Goal: Task Accomplishment & Management: Manage account settings

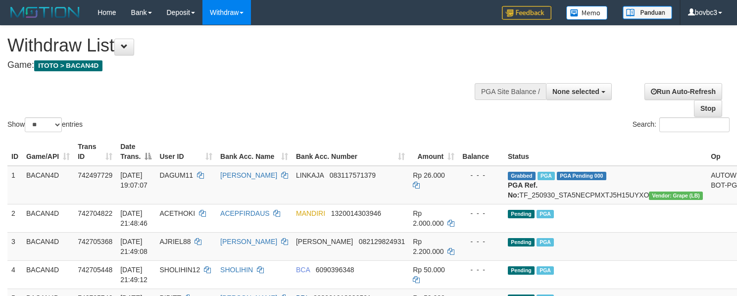
select select
select select "**"
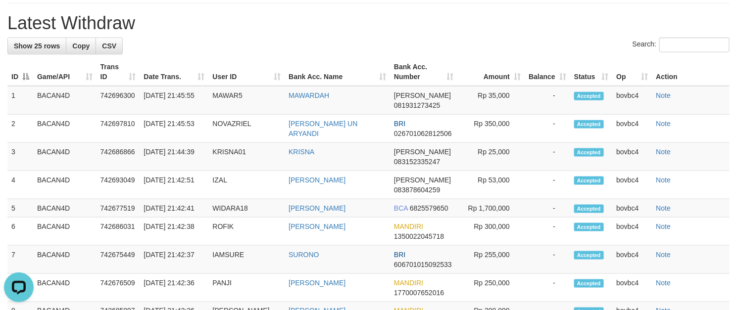
scroll to position [447, 0]
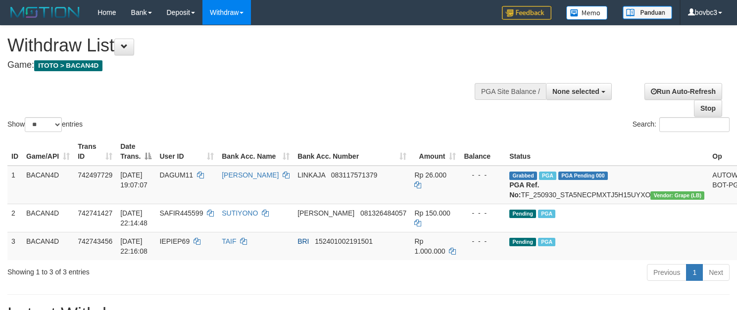
select select
select select "**"
click at [494, 284] on div "Previous 1 Next" at bounding box center [521, 273] width 415 height 21
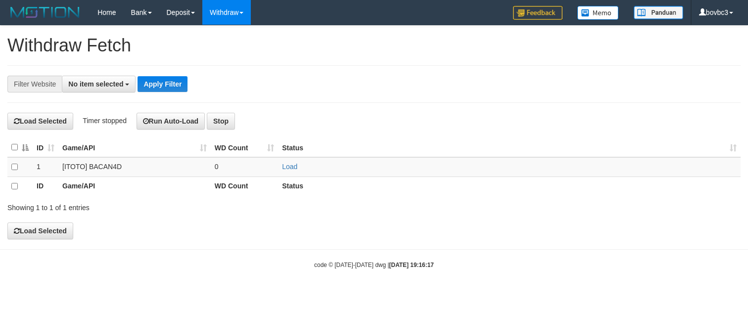
select select
click at [286, 165] on link "Load" at bounding box center [289, 167] width 15 height 8
click at [288, 167] on link "Load" at bounding box center [289, 167] width 15 height 8
click at [518, 250] on hr at bounding box center [374, 249] width 748 height 0
click at [425, 239] on div "**********" at bounding box center [374, 132] width 748 height 213
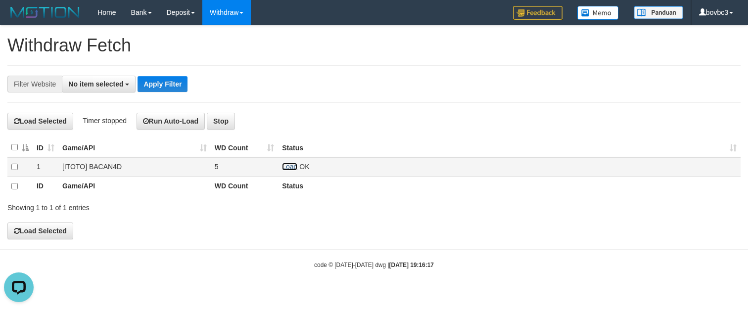
click at [285, 167] on link "Load" at bounding box center [289, 167] width 15 height 8
click at [294, 169] on link "Load" at bounding box center [289, 167] width 15 height 8
click at [288, 165] on link "Load" at bounding box center [289, 167] width 15 height 8
click at [288, 170] on link "Load" at bounding box center [289, 167] width 15 height 8
click at [289, 170] on link "Load" at bounding box center [289, 167] width 15 height 8
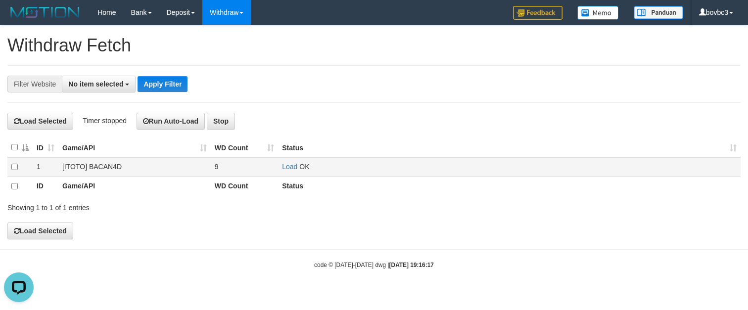
click at [283, 164] on td "Load OK" at bounding box center [509, 166] width 463 height 19
click at [286, 169] on link "Load" at bounding box center [289, 167] width 15 height 8
click at [289, 170] on link "Load" at bounding box center [289, 167] width 15 height 8
click at [286, 171] on link "Load" at bounding box center [289, 167] width 15 height 8
click at [283, 165] on link "Load" at bounding box center [289, 167] width 15 height 8
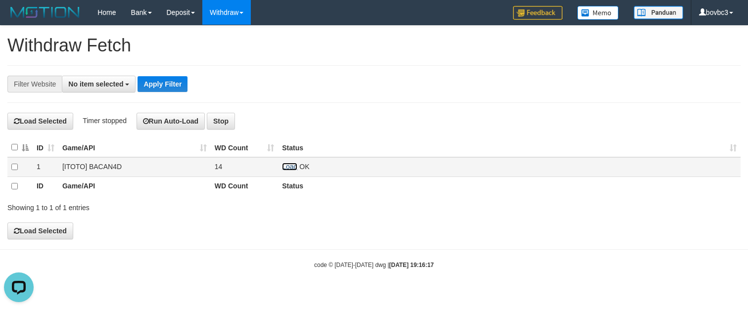
click at [286, 165] on link "Load" at bounding box center [289, 167] width 15 height 8
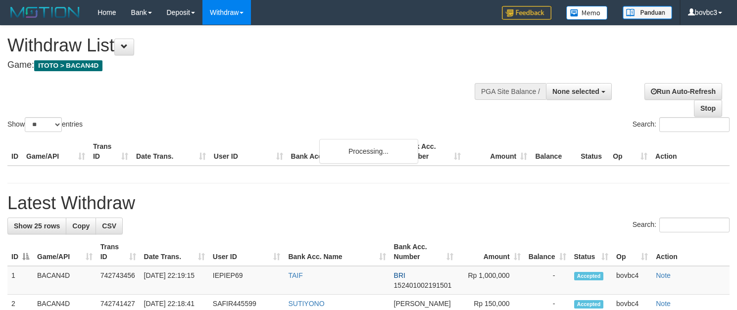
select select
select select "**"
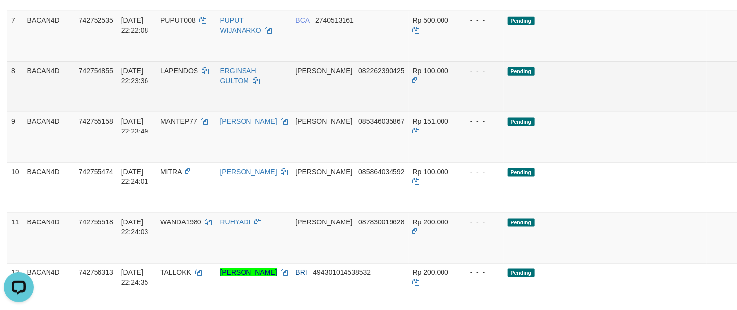
scroll to position [668, 0]
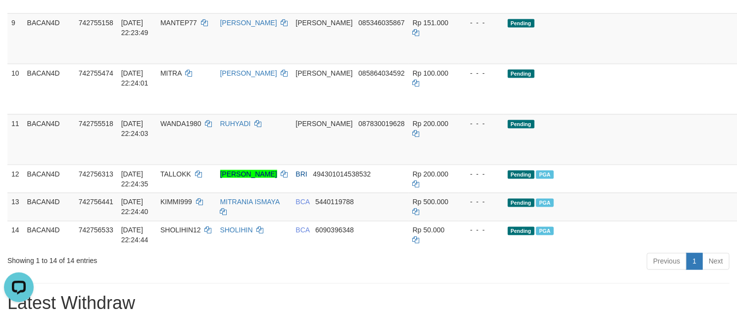
scroll to position [519, 0]
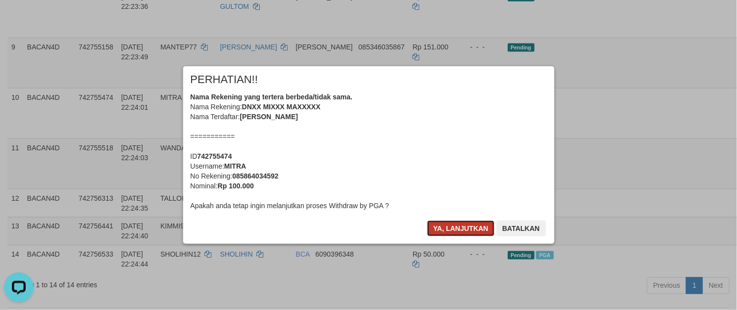
click at [484, 229] on button "Ya, lanjutkan" at bounding box center [460, 229] width 67 height 16
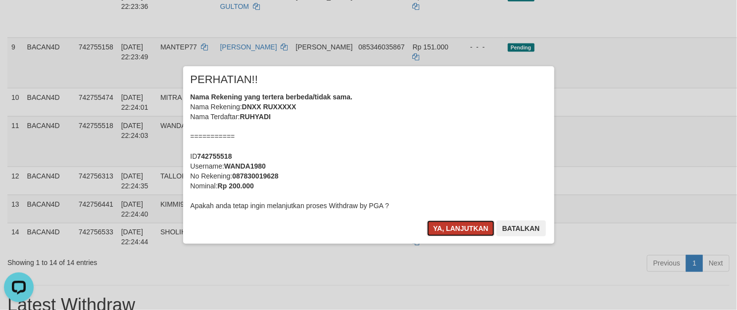
click at [478, 227] on button "Ya, lanjutkan" at bounding box center [460, 229] width 67 height 16
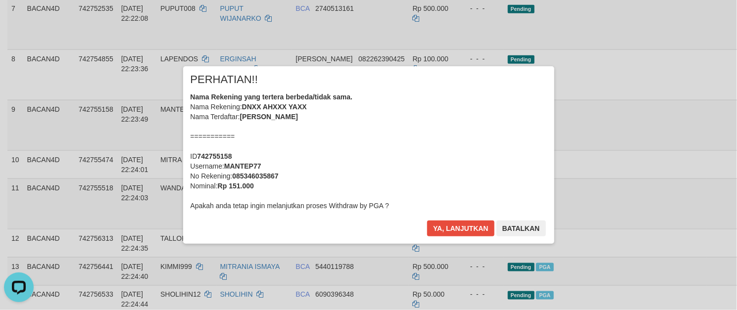
scroll to position [371, 0]
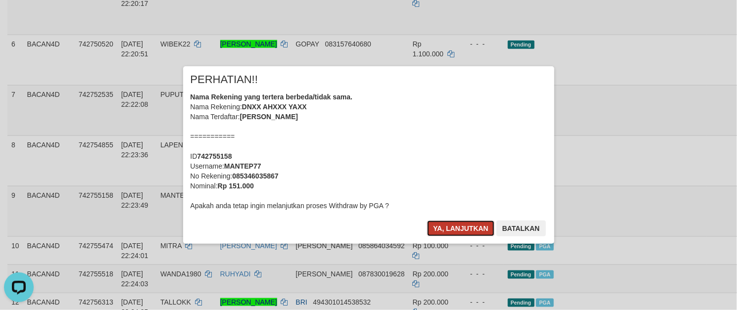
click at [466, 229] on button "Ya, lanjutkan" at bounding box center [460, 229] width 67 height 16
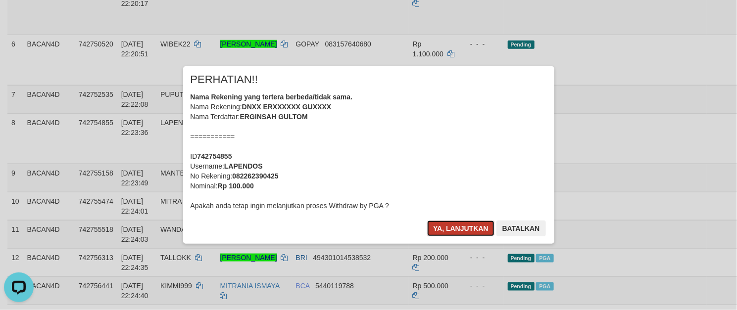
click at [464, 231] on button "Ya, lanjutkan" at bounding box center [460, 229] width 67 height 16
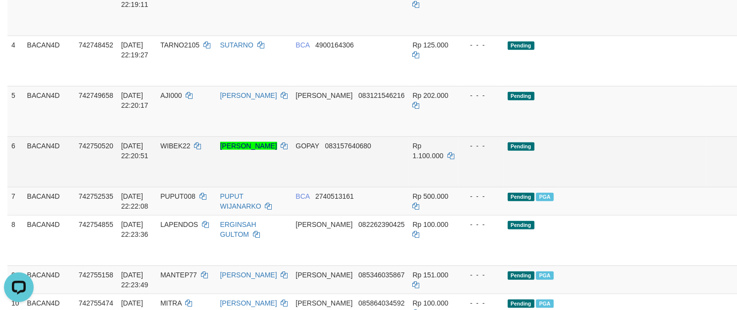
scroll to position [267, 0]
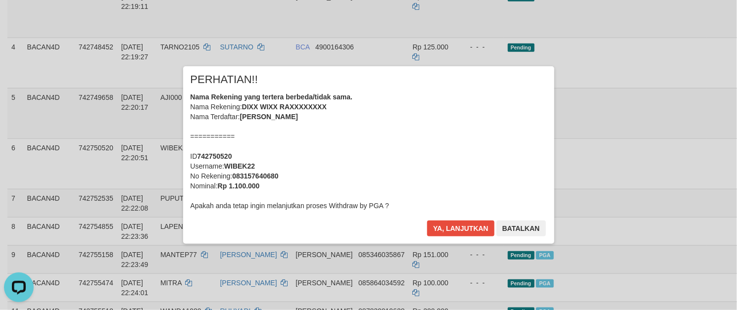
click at [682, 139] on div "× PERHATIAN!! Nama Rekening yang tertera berbeda/tidak sama. Nama Rekening: DIX…" at bounding box center [368, 155] width 737 height 217
click at [490, 228] on button "Ya, lanjutkan" at bounding box center [460, 229] width 67 height 16
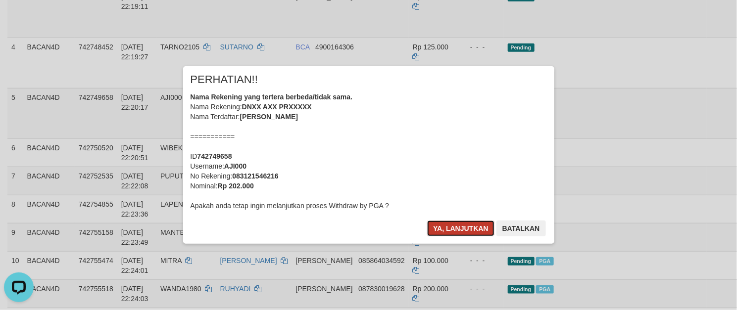
click at [466, 230] on button "Ya, lanjutkan" at bounding box center [460, 229] width 67 height 16
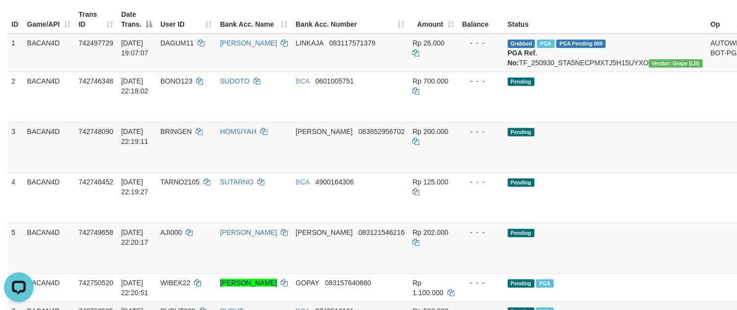
scroll to position [119, 0]
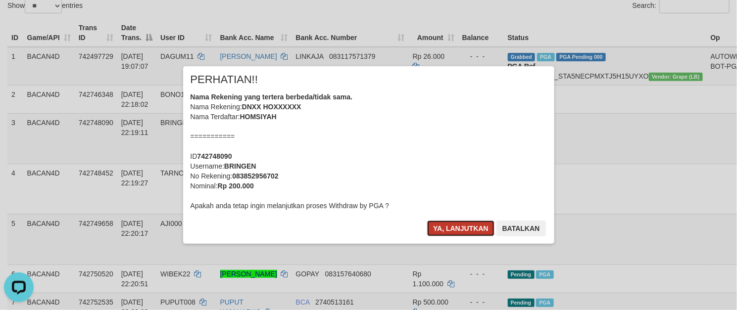
click at [459, 232] on button "Ya, lanjutkan" at bounding box center [460, 229] width 67 height 16
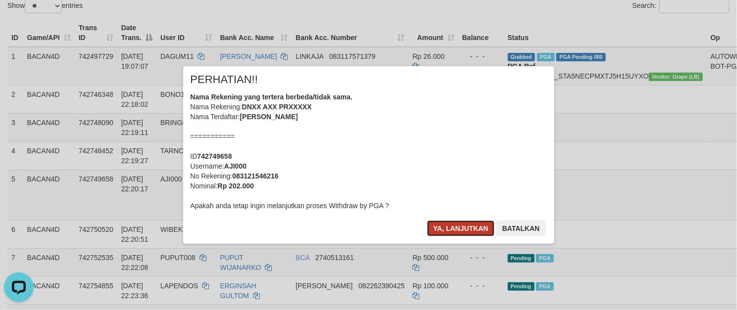
drag, startPoint x: 462, startPoint y: 234, endPoint x: 356, endPoint y: 108, distance: 163.6
click at [459, 234] on button "Ya, lanjutkan" at bounding box center [460, 229] width 67 height 16
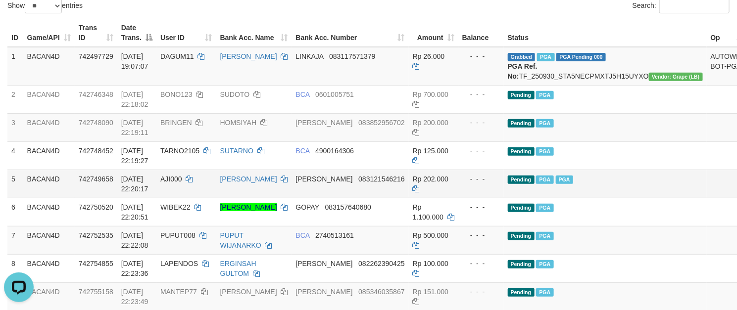
click at [570, 193] on td "Pending PGA PGA" at bounding box center [605, 184] width 203 height 28
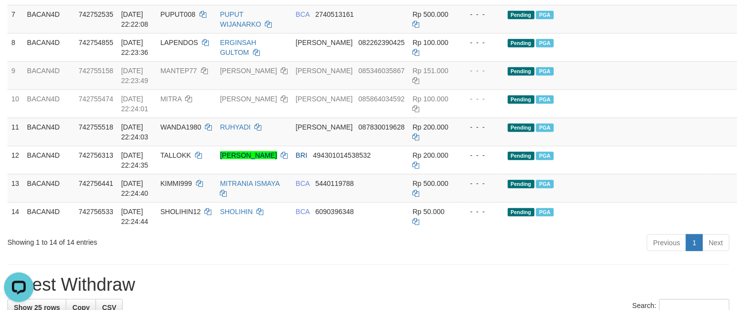
scroll to position [341, 0]
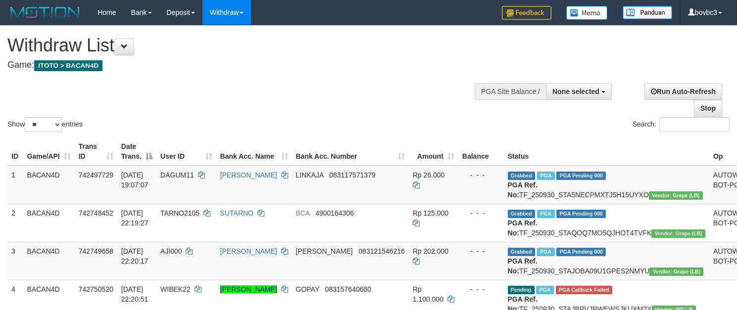
select select
select select "**"
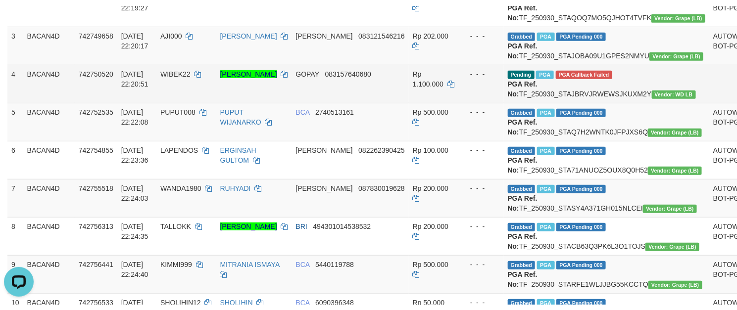
scroll to position [220, 0]
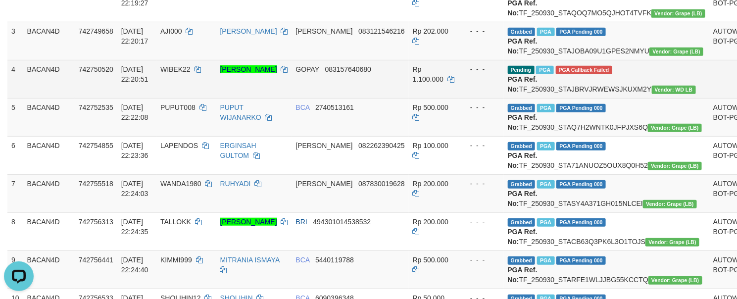
click at [177, 73] on span "WIBEK22" at bounding box center [175, 69] width 30 height 8
copy td "WIBEK22"
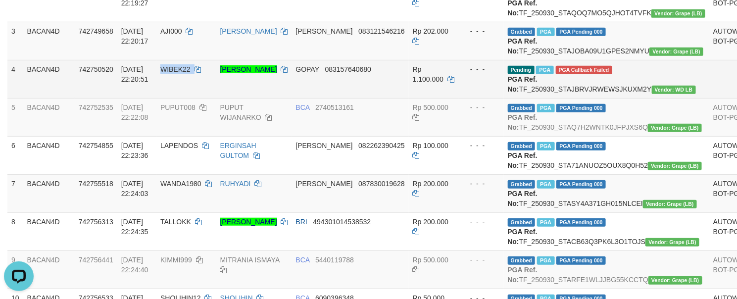
click at [177, 73] on span "WIBEK22" at bounding box center [175, 69] width 30 height 8
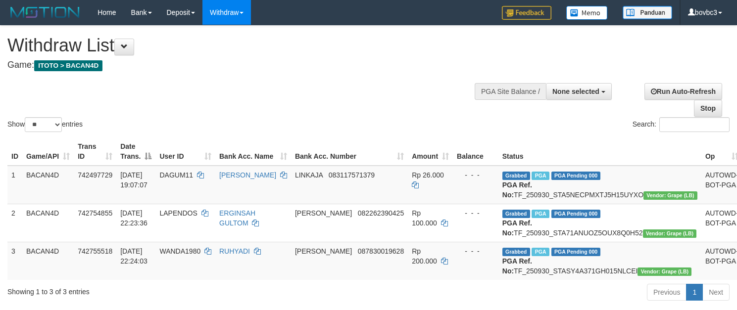
select select
select select "**"
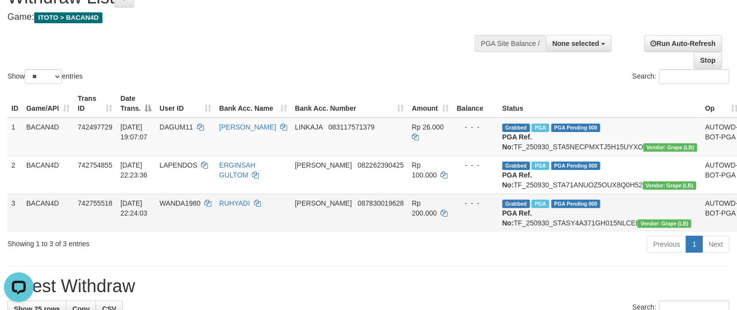
scroll to position [74, 0]
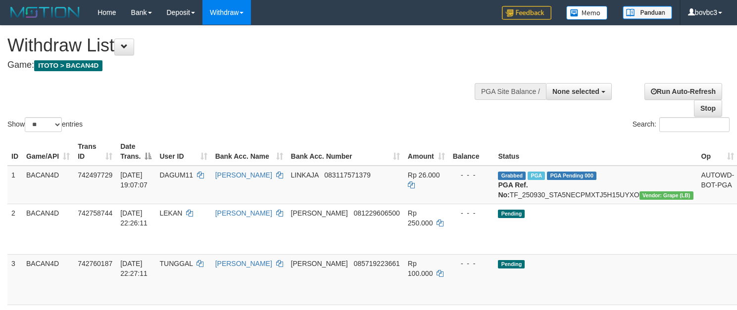
select select
select select "**"
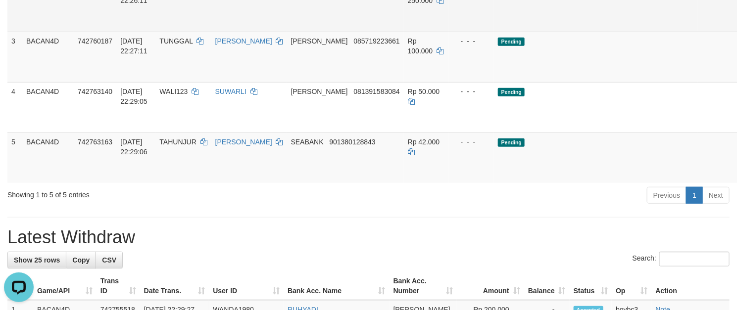
scroll to position [148, 0]
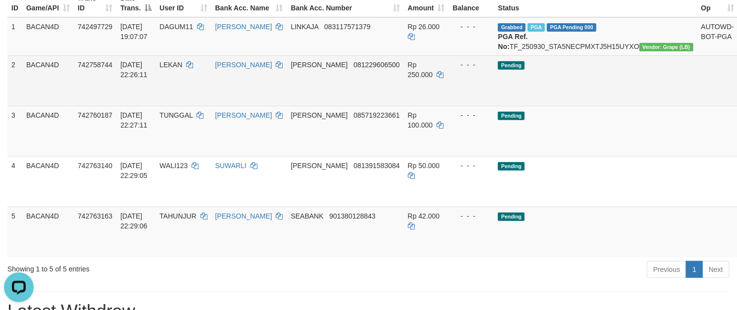
click at [736, 101] on link "Send PGA" at bounding box center [750, 92] width 16 height 18
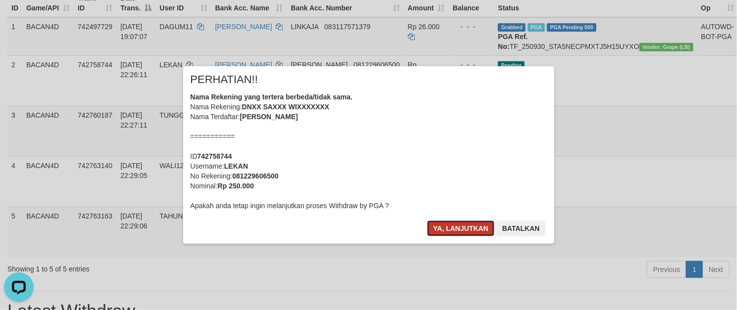
click at [443, 228] on button "Ya, lanjutkan" at bounding box center [460, 229] width 67 height 16
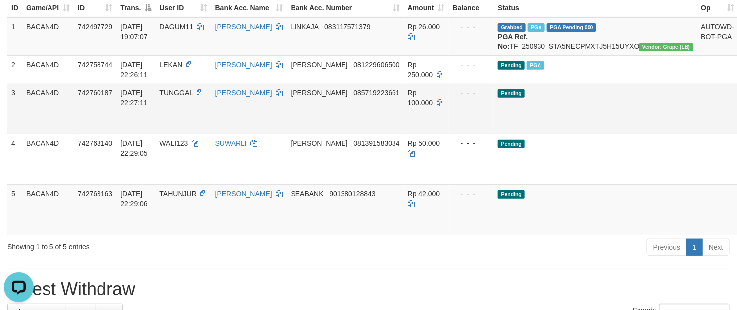
click at [736, 129] on link "Send PGA" at bounding box center [750, 120] width 16 height 18
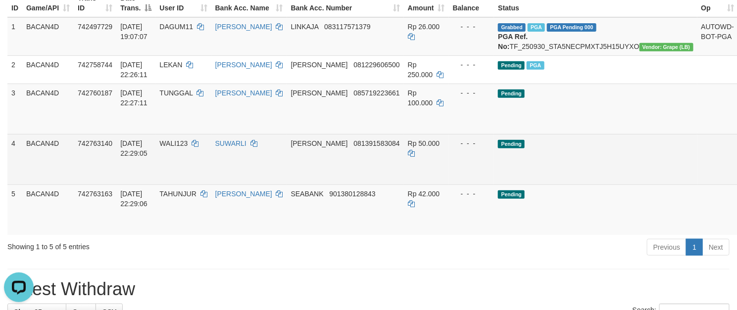
click at [736, 180] on link "Send PGA" at bounding box center [750, 171] width 16 height 18
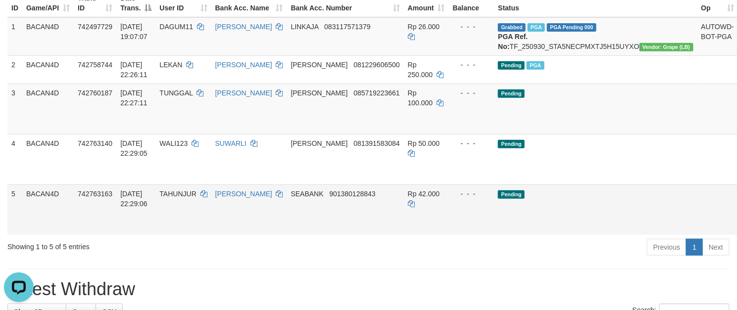
click at [736, 230] on link "Send PGA" at bounding box center [750, 221] width 16 height 18
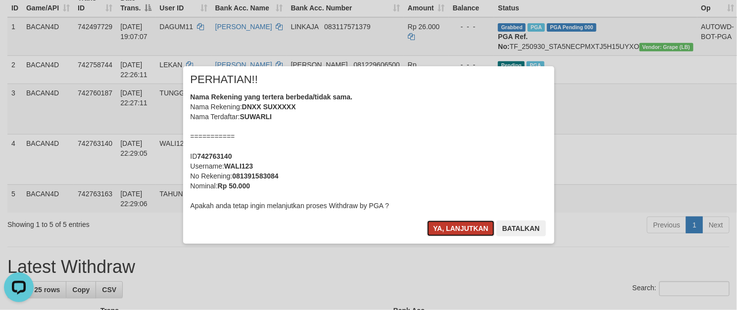
click at [472, 226] on button "Ya, lanjutkan" at bounding box center [460, 229] width 67 height 16
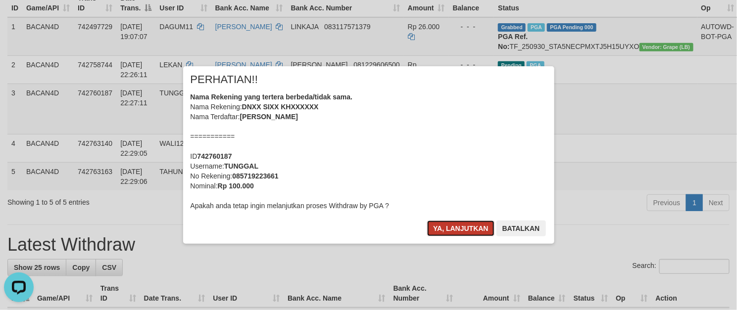
click at [471, 225] on button "Ya, lanjutkan" at bounding box center [460, 229] width 67 height 16
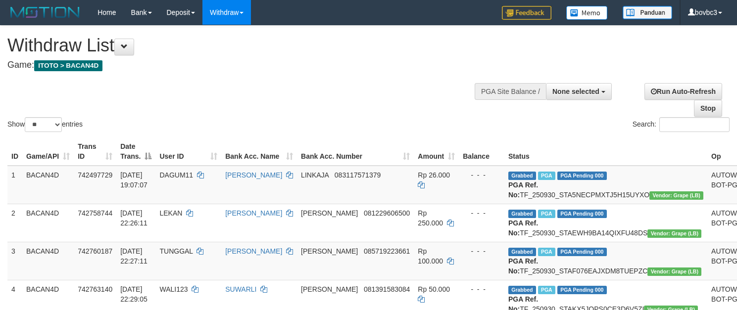
select select
select select "**"
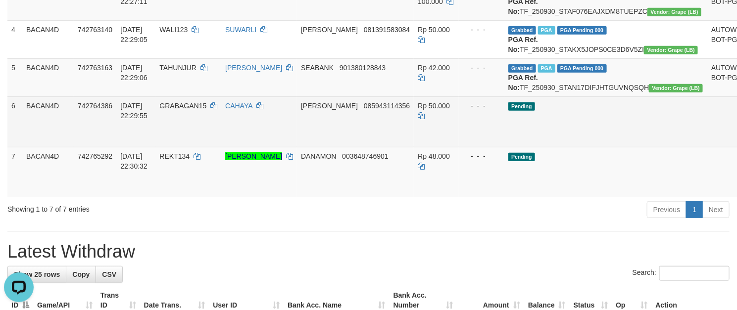
scroll to position [262, 0]
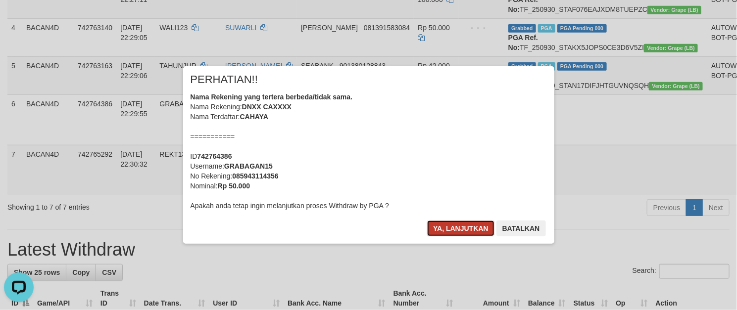
click at [469, 233] on button "Ya, lanjutkan" at bounding box center [460, 229] width 67 height 16
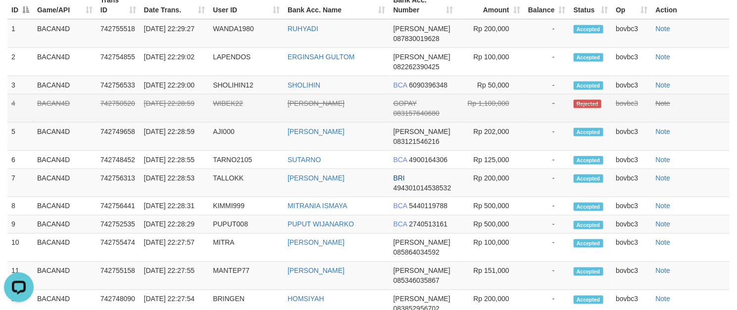
scroll to position [236, 0]
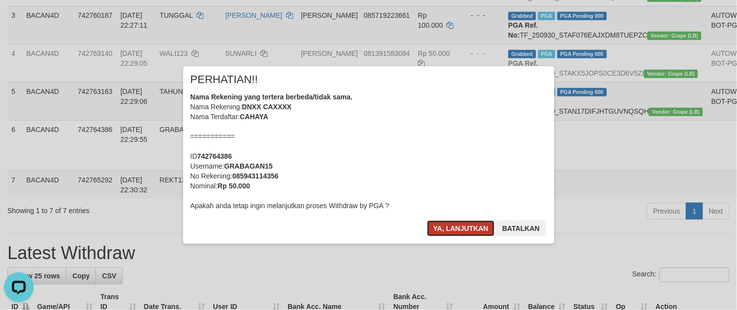
click at [461, 231] on button "Ya, lanjutkan" at bounding box center [460, 229] width 67 height 16
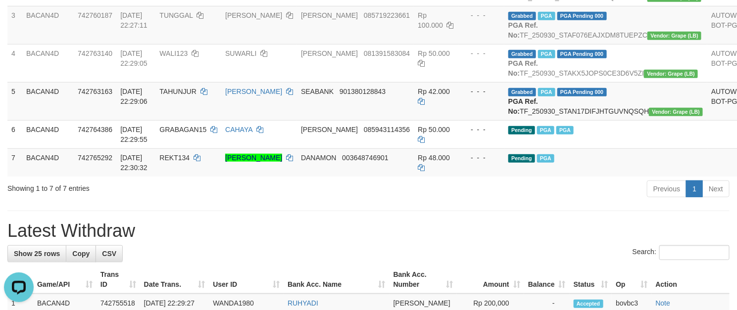
click at [507, 201] on div "Previous 1 Next" at bounding box center [521, 190] width 415 height 21
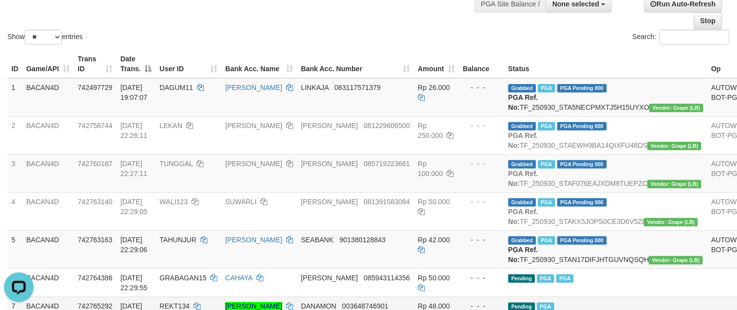
scroll to position [162, 0]
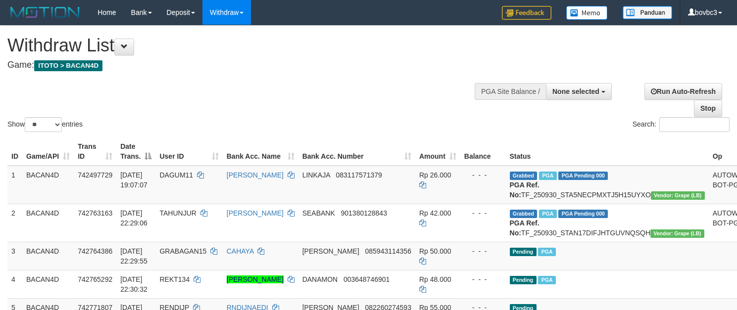
select select
select select "**"
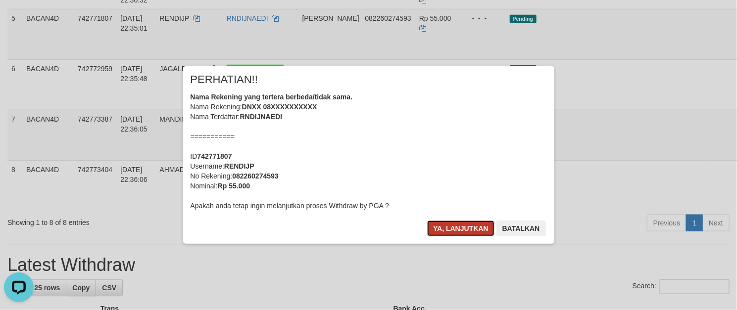
click at [473, 226] on button "Ya, lanjutkan" at bounding box center [460, 229] width 67 height 16
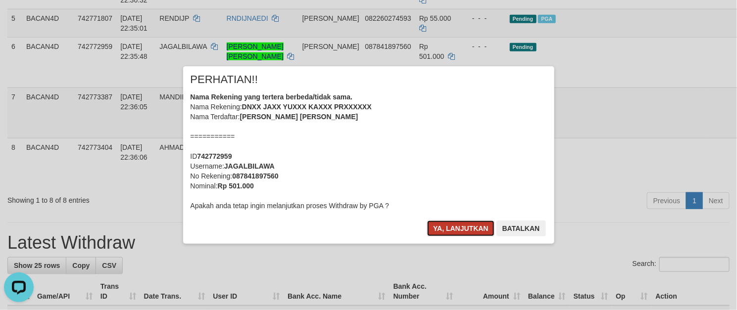
click at [475, 226] on button "Ya, lanjutkan" at bounding box center [460, 229] width 67 height 16
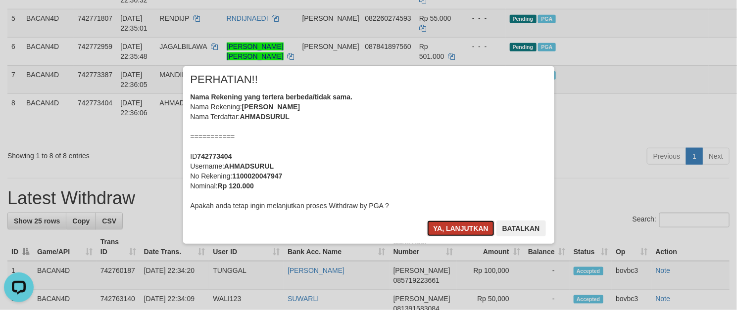
click at [444, 228] on button "Ya, lanjutkan" at bounding box center [460, 229] width 67 height 16
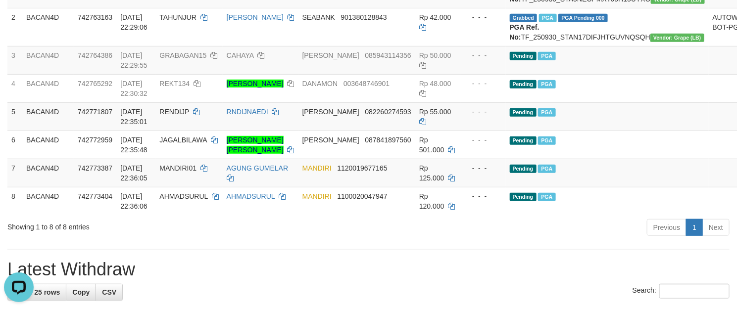
scroll to position [223, 0]
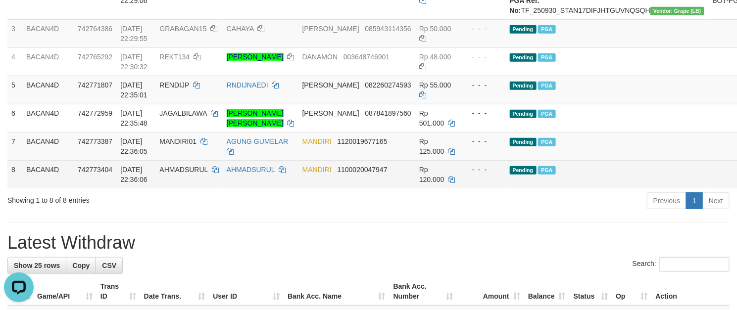
click at [576, 189] on td "Pending PGA" at bounding box center [607, 174] width 203 height 28
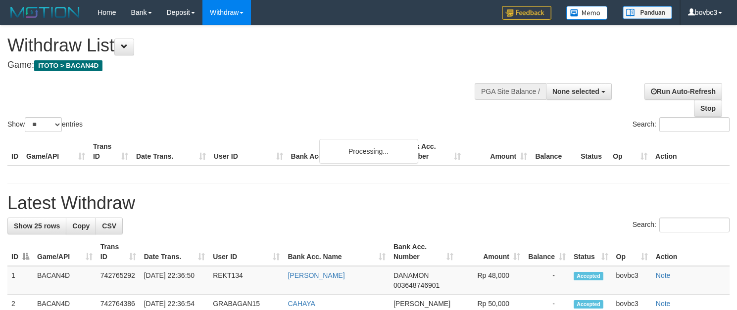
select select
select select "**"
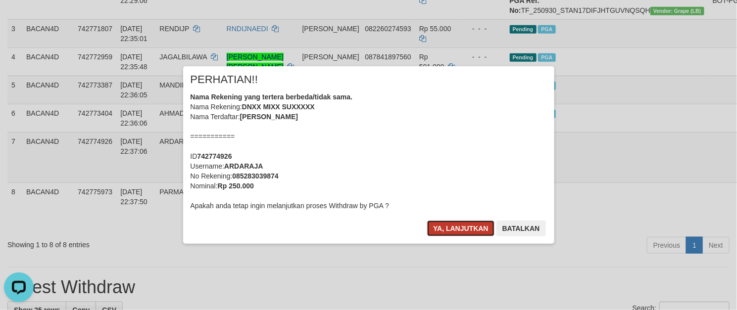
click at [476, 225] on button "Ya, lanjutkan" at bounding box center [460, 229] width 67 height 16
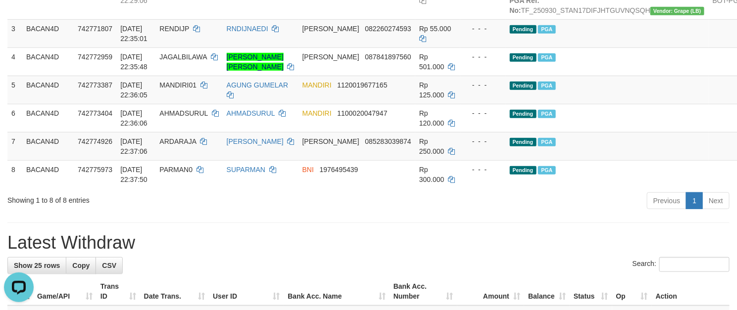
drag, startPoint x: 450, startPoint y: 242, endPoint x: 435, endPoint y: 231, distance: 18.7
click at [450, 213] on div "Previous 1 Next" at bounding box center [521, 201] width 415 height 21
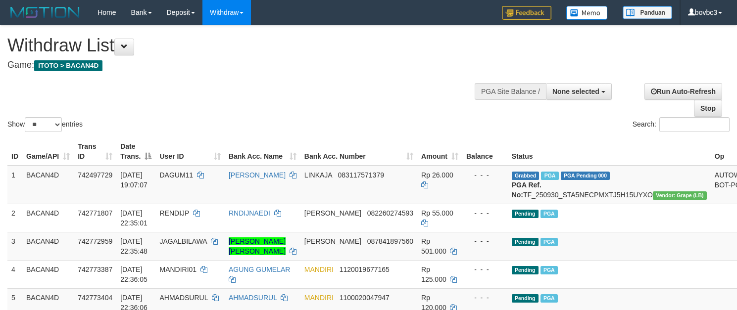
select select
select select "**"
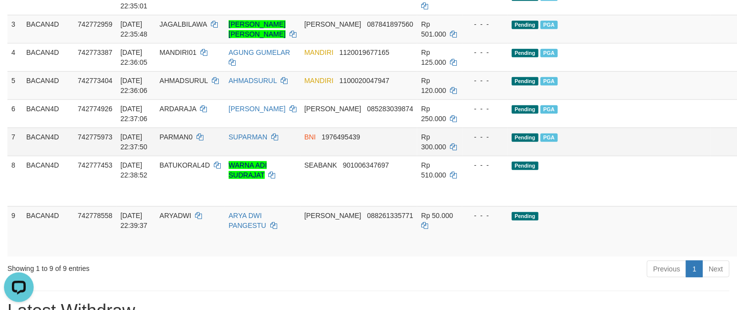
scroll to position [297, 0]
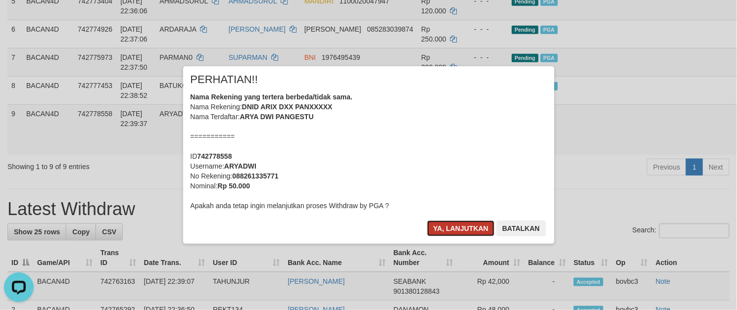
click at [478, 235] on button "Ya, lanjutkan" at bounding box center [460, 229] width 67 height 16
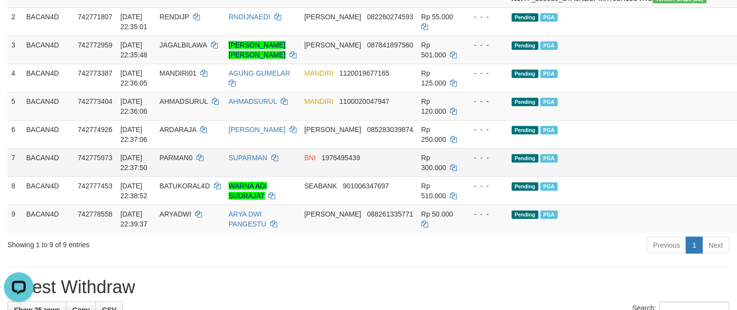
scroll to position [223, 0]
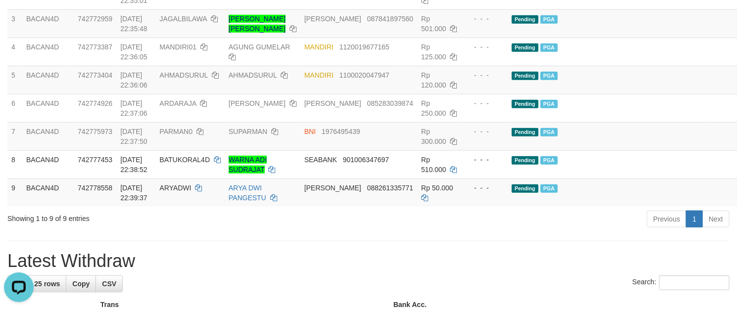
drag, startPoint x: 377, startPoint y: 257, endPoint x: 377, endPoint y: 249, distance: 7.9
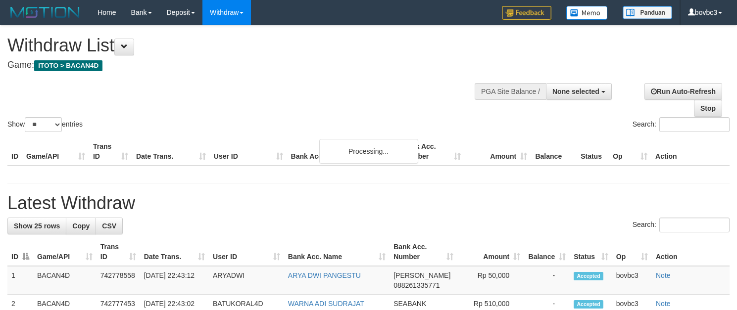
select select
select select "**"
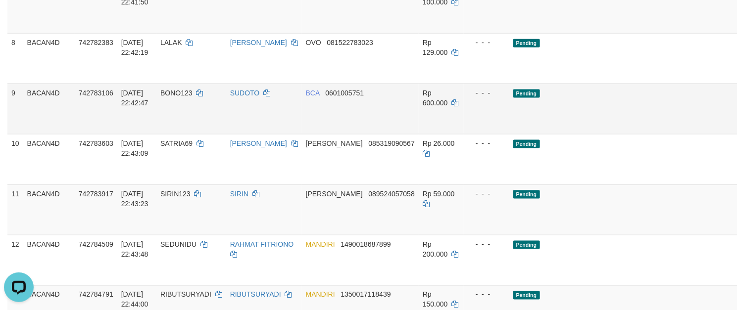
scroll to position [594, 0]
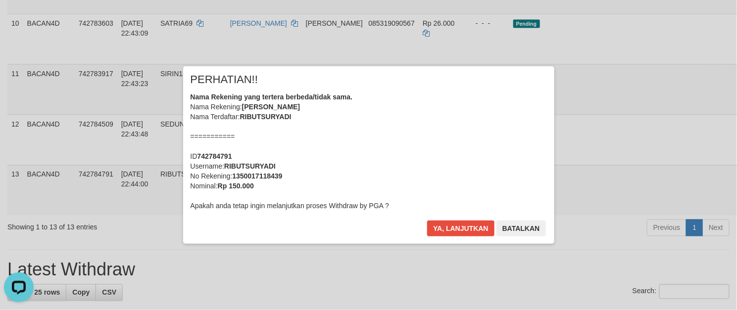
click at [685, 171] on div "× PERHATIAN!! Nama Rekening yang tertera berbeda/tidak sama. Nama Rekening: RIB…" at bounding box center [368, 155] width 737 height 217
click at [476, 229] on button "Ya, lanjutkan" at bounding box center [460, 229] width 67 height 16
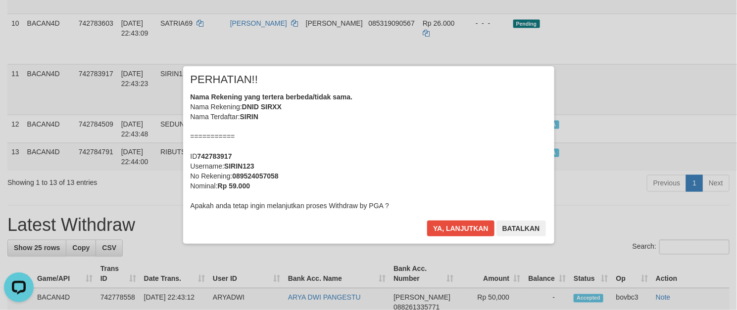
click at [685, 68] on div "× PERHATIAN!! Nama Rekening yang tertera berbeda/tidak sama. Nama Rekening: DNI…" at bounding box center [368, 155] width 737 height 217
click at [482, 228] on button "Ya, lanjutkan" at bounding box center [460, 229] width 67 height 16
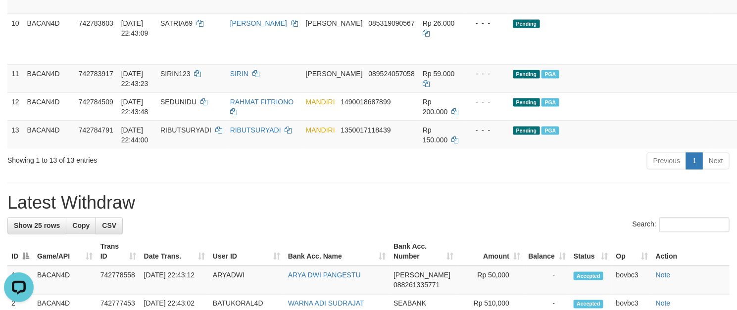
scroll to position [519, 0]
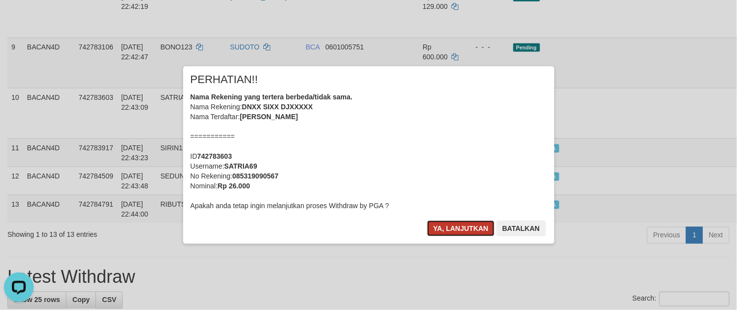
click at [469, 222] on button "Ya, lanjutkan" at bounding box center [460, 229] width 67 height 16
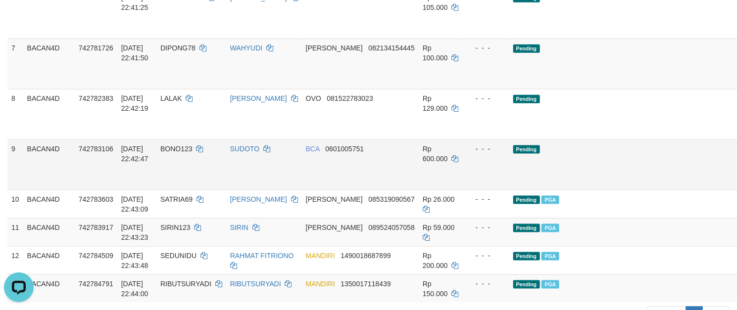
scroll to position [371, 0]
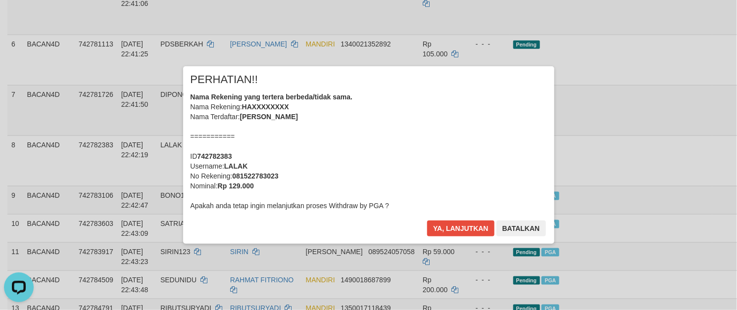
click at [683, 138] on div "× PERHATIAN!! Nama Rekening yang tertera berbeda/tidak sama. Nama Rekening: HAX…" at bounding box center [368, 155] width 737 height 217
click at [474, 219] on div "× PERHATIAN!! Nama Rekening yang tertera berbeda/tidak sama. Nama Rekening: HAX…" at bounding box center [368, 154] width 371 height 177
click at [480, 225] on button "Ya, lanjutkan" at bounding box center [460, 229] width 67 height 16
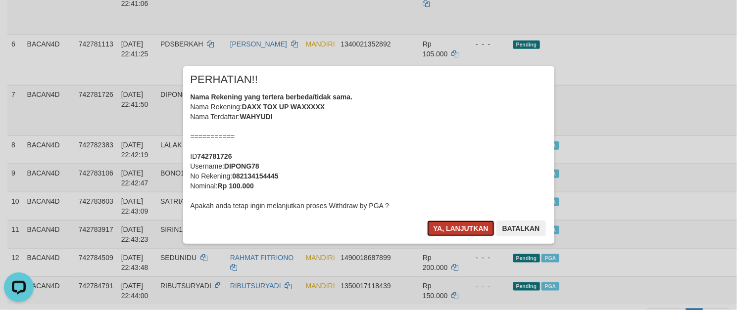
click at [462, 232] on button "Ya, lanjutkan" at bounding box center [460, 229] width 67 height 16
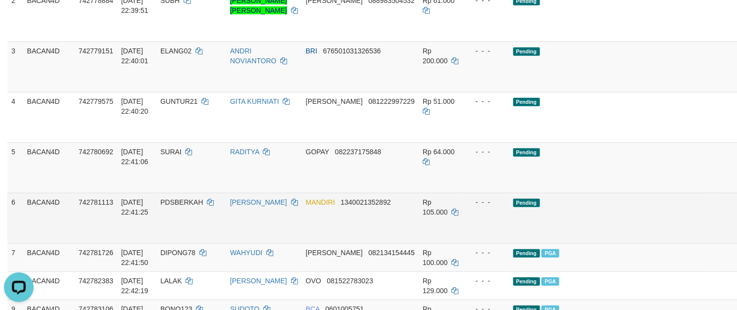
scroll to position [148, 0]
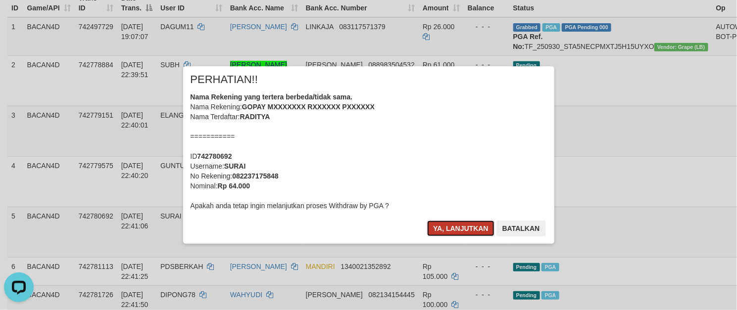
click at [481, 229] on button "Ya, lanjutkan" at bounding box center [460, 229] width 67 height 16
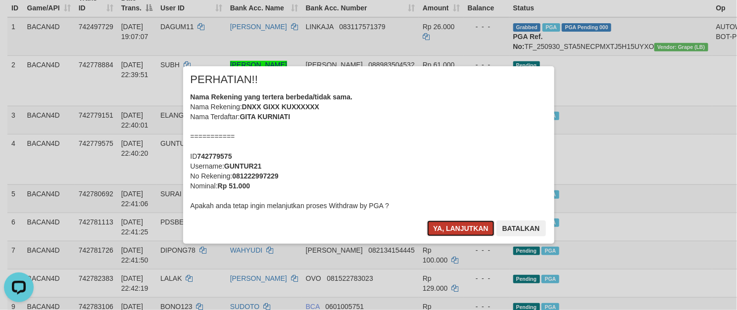
click at [462, 223] on button "Ya, lanjutkan" at bounding box center [460, 229] width 67 height 16
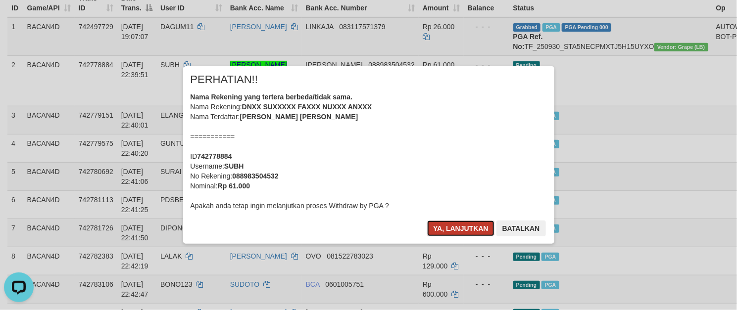
click at [453, 230] on button "Ya, lanjutkan" at bounding box center [460, 229] width 67 height 16
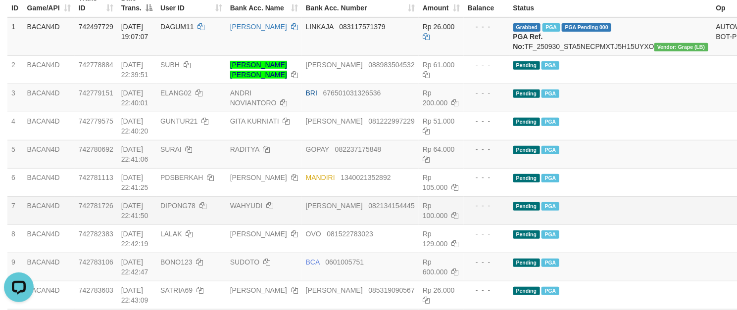
drag, startPoint x: 376, startPoint y: 239, endPoint x: 376, endPoint y: 222, distance: 17.3
click at [376, 239] on td "OVO 081522783023" at bounding box center [360, 239] width 117 height 28
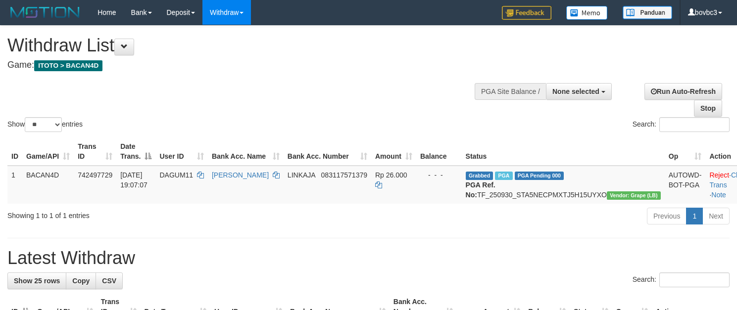
select select
select select "**"
select select
select select "**"
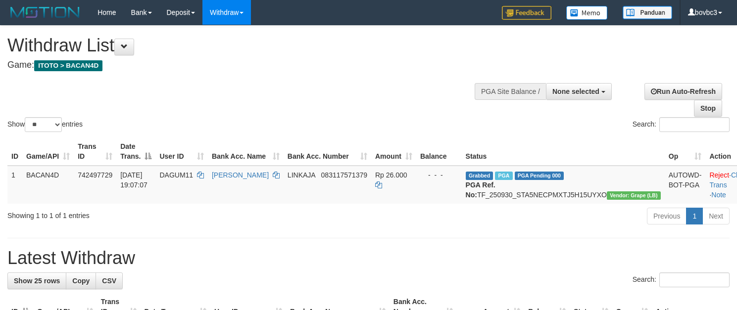
scroll to position [156, 0]
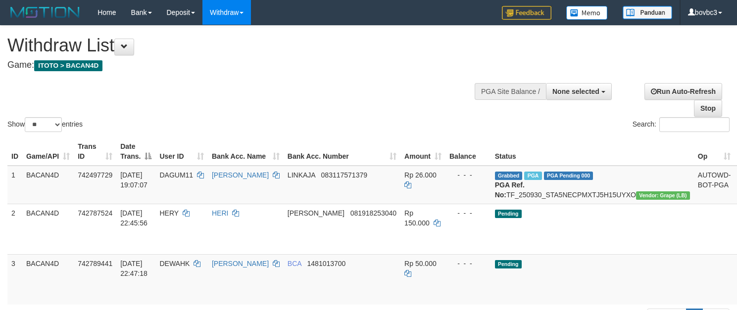
select select
select select "**"
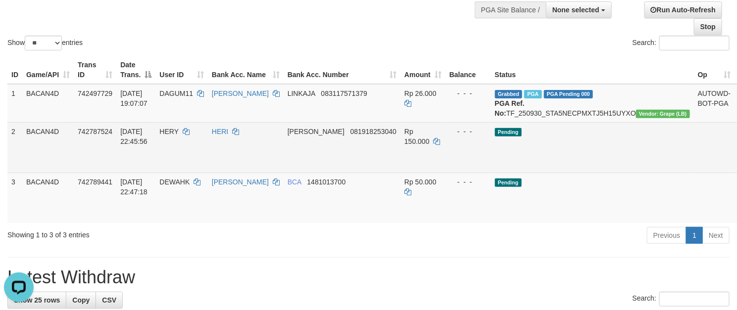
click at [736, 168] on link "Send PGA" at bounding box center [746, 159] width 16 height 18
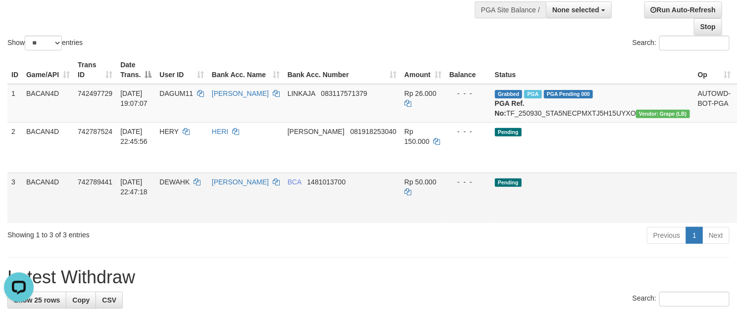
click at [736, 218] on link "Send PGA" at bounding box center [746, 209] width 16 height 18
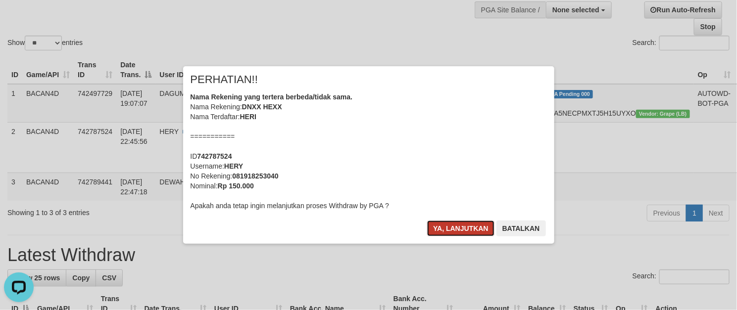
click at [458, 223] on button "Ya, lanjutkan" at bounding box center [460, 229] width 67 height 16
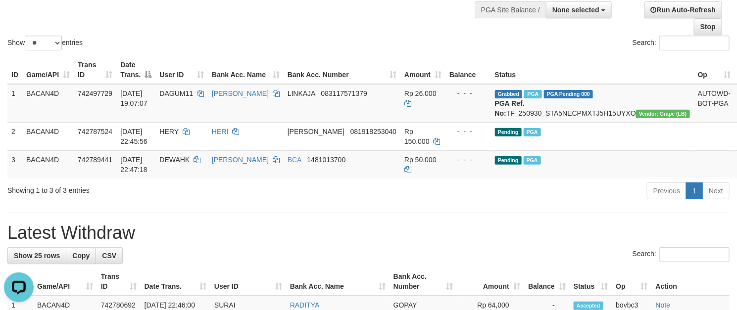
drag, startPoint x: 264, startPoint y: 239, endPoint x: 264, endPoint y: 223, distance: 15.8
click at [264, 239] on h1 "Latest Withdraw" at bounding box center [368, 233] width 722 height 20
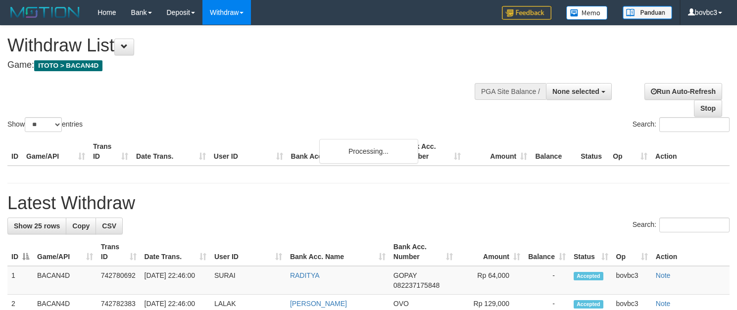
select select
select select "**"
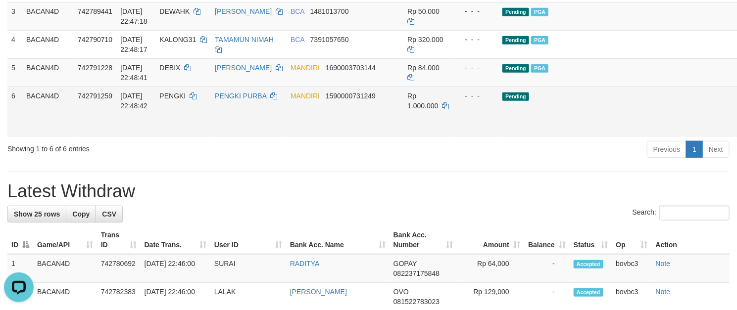
click at [186, 100] on span "PENGKI" at bounding box center [172, 96] width 26 height 8
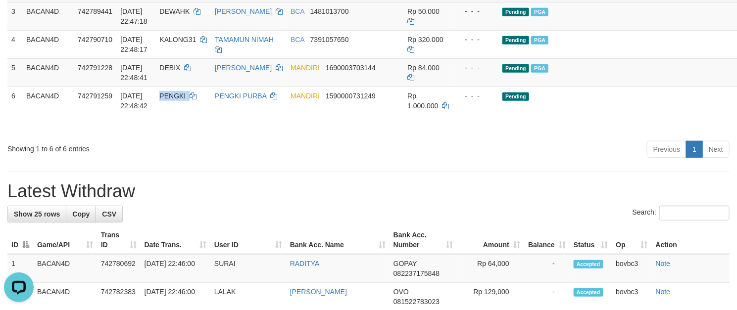
copy td "PENGKI"
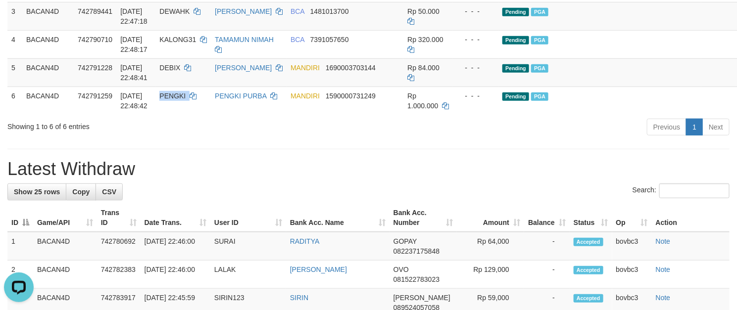
drag, startPoint x: 477, startPoint y: 232, endPoint x: 441, endPoint y: 202, distance: 47.1
click at [477, 232] on th "Amount" at bounding box center [490, 218] width 67 height 28
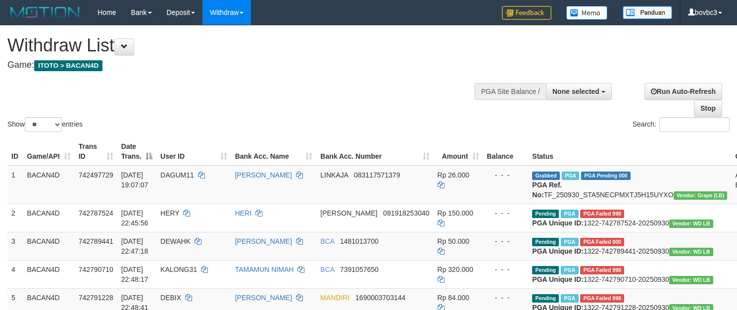
select select
select select "**"
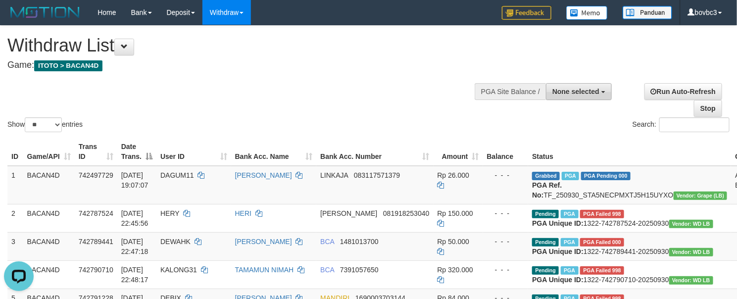
click at [577, 95] on span "None selected" at bounding box center [575, 92] width 47 height 8
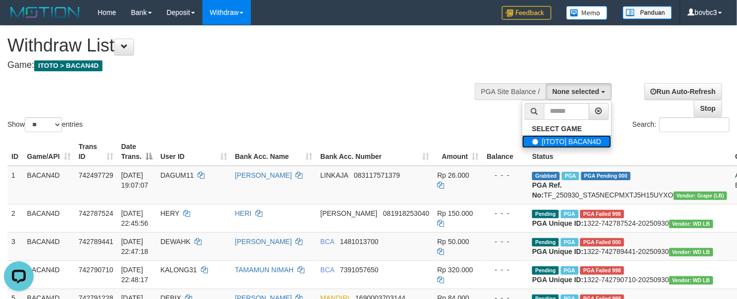
click at [573, 142] on label "[ITOTO] BACAN4D" at bounding box center [566, 141] width 89 height 13
select select "****"
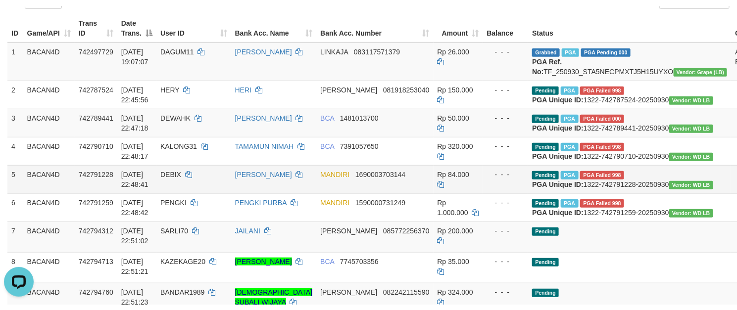
scroll to position [257, 0]
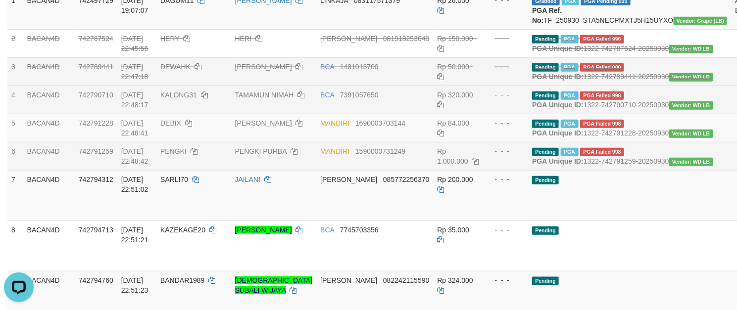
scroll to position [331, 0]
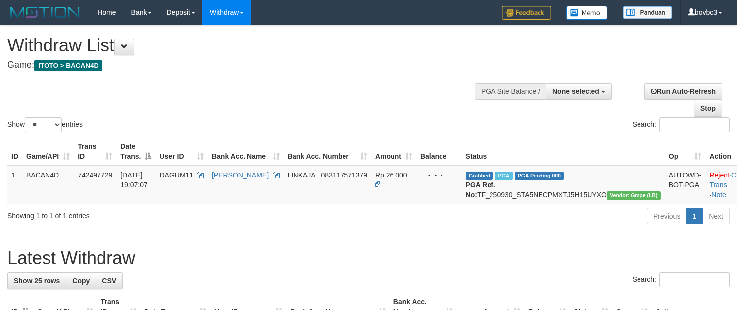
select select
select select "**"
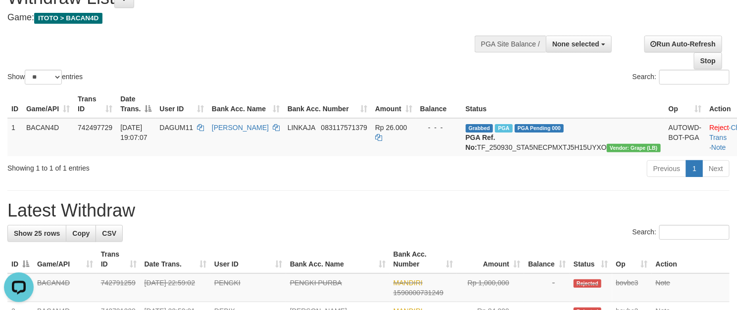
scroll to position [35, 0]
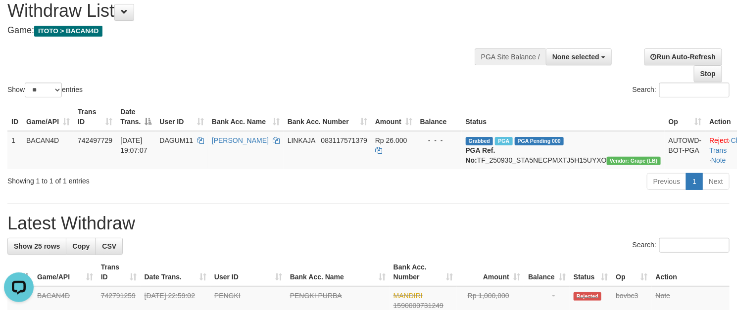
drag, startPoint x: 305, startPoint y: 239, endPoint x: 306, endPoint y: 235, distance: 5.0
click at [306, 234] on h1 "Latest Withdraw" at bounding box center [368, 224] width 722 height 20
